Goal: Information Seeking & Learning: Learn about a topic

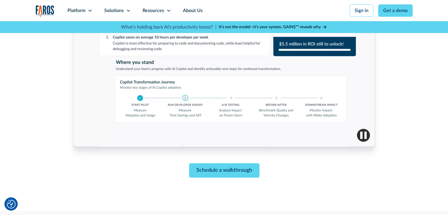
scroll to position [295, 0]
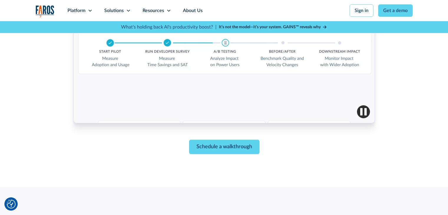
click at [262, 145] on div "Schedule a walkthrough" at bounding box center [224, 147] width 302 height 14
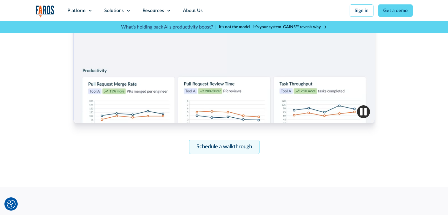
click at [216, 151] on link "Schedule a walkthrough" at bounding box center [224, 147] width 70 height 14
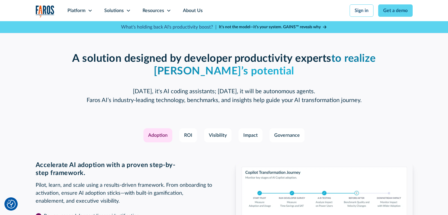
scroll to position [811, 0]
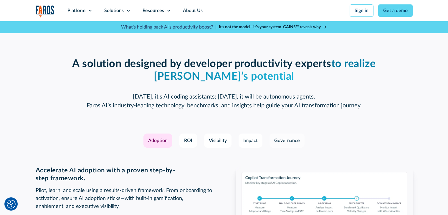
drag, startPoint x: 293, startPoint y: 136, endPoint x: 288, endPoint y: 136, distance: 4.7
click at [293, 136] on link "Governance" at bounding box center [287, 141] width 35 height 14
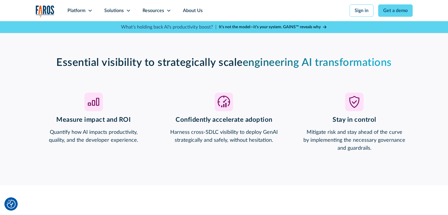
scroll to position [458, 0]
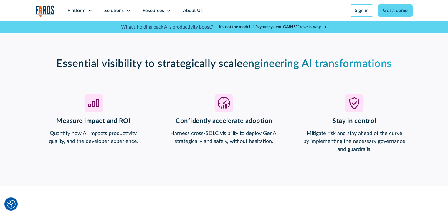
click at [260, 27] on strong "It’s not the model—it’s your system. GAINS™ reveals why" at bounding box center [270, 27] width 102 height 4
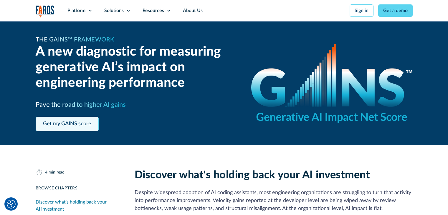
click at [65, 123] on link "Get my GAINS score" at bounding box center [67, 124] width 63 height 14
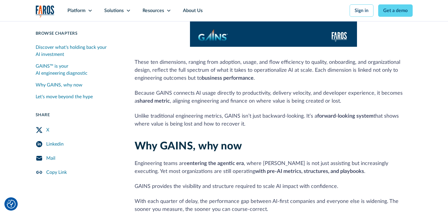
scroll to position [475, 0]
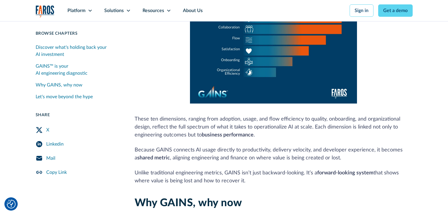
click at [88, 70] on div "GAINS™ is your AI engineering diagnostic" at bounding box center [78, 70] width 85 height 14
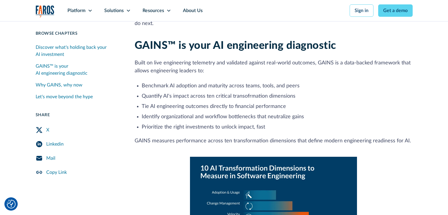
scroll to position [253, 0]
